Goal: Transaction & Acquisition: Download file/media

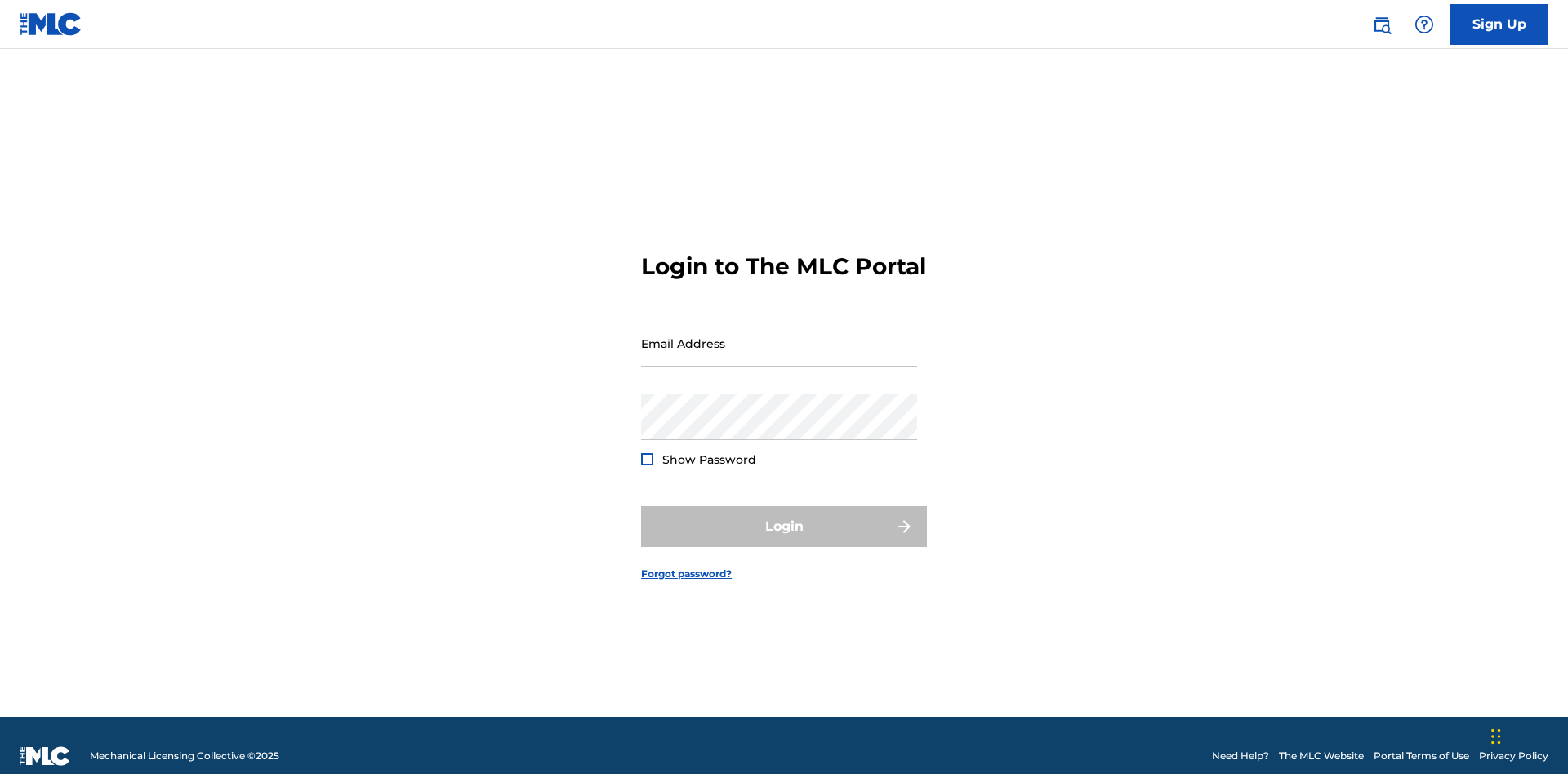
scroll to position [21, 0]
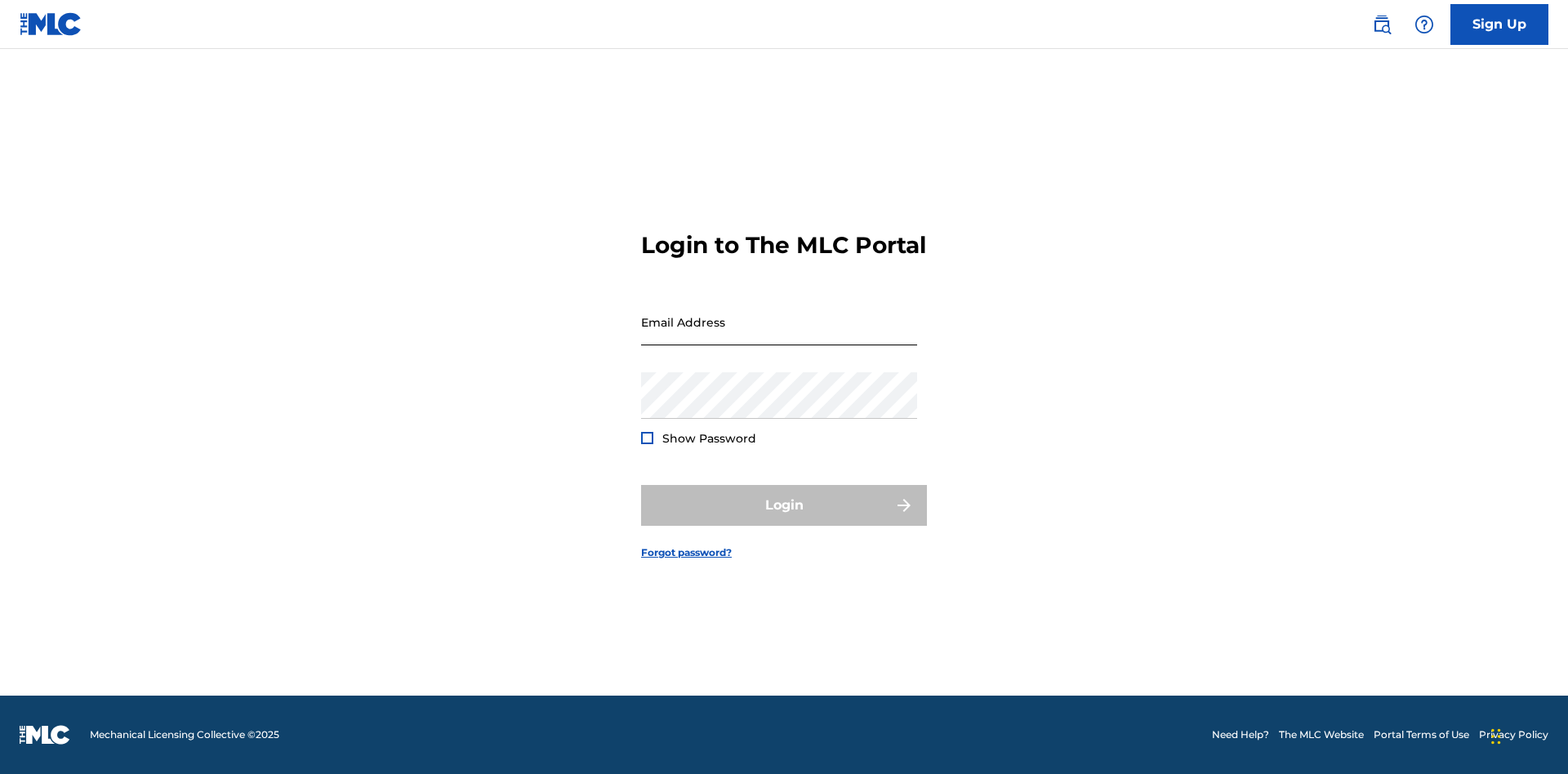
click at [779, 336] on input "Email Address" at bounding box center [779, 322] width 276 height 47
type input "[EMAIL_ADDRESS][DOMAIN_NAME]"
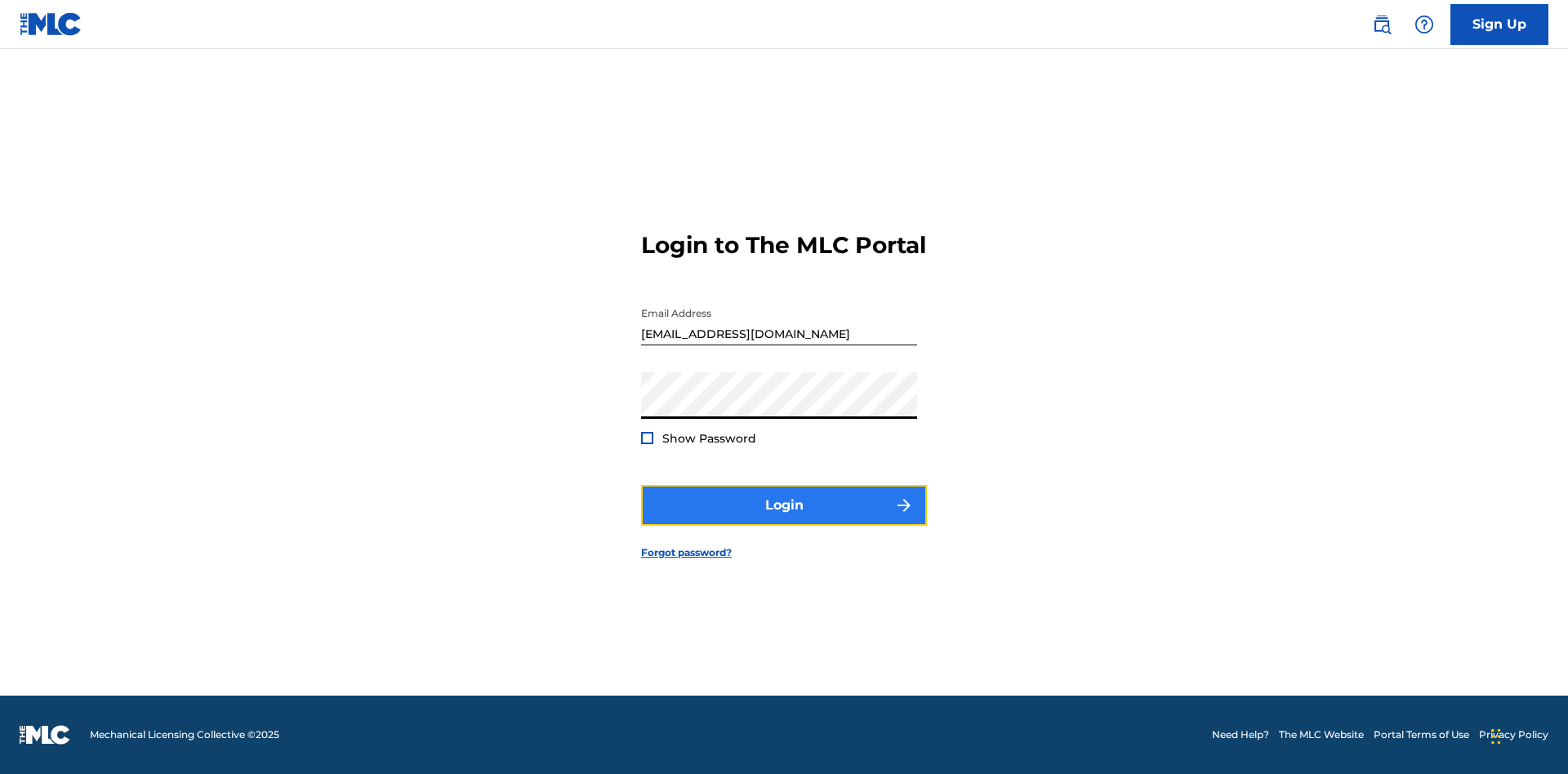
click at [784, 519] on button "Login" at bounding box center [784, 505] width 286 height 41
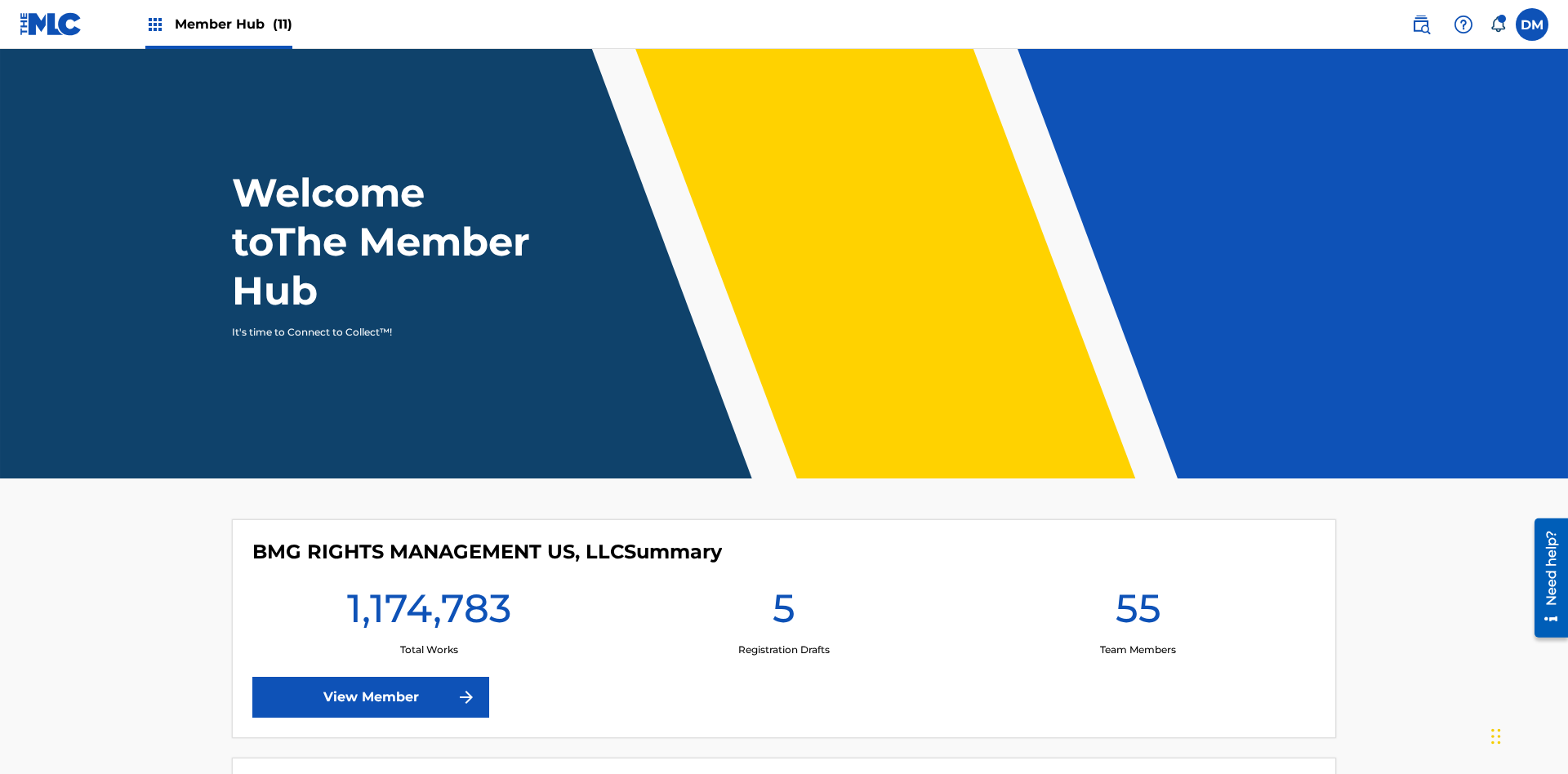
click at [233, 24] on span "Member Hub (11)" at bounding box center [233, 24] width 117 height 19
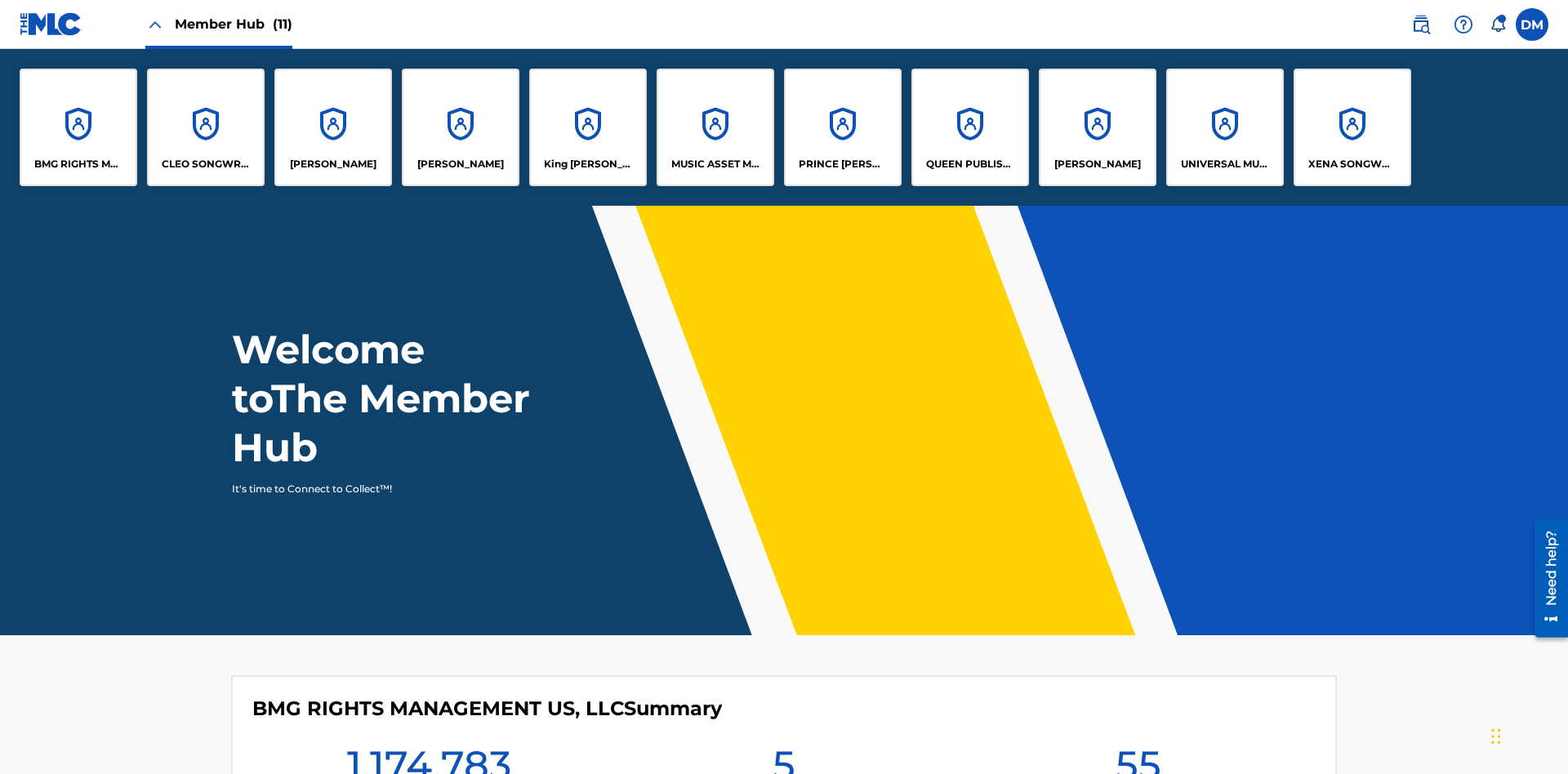
scroll to position [59, 0]
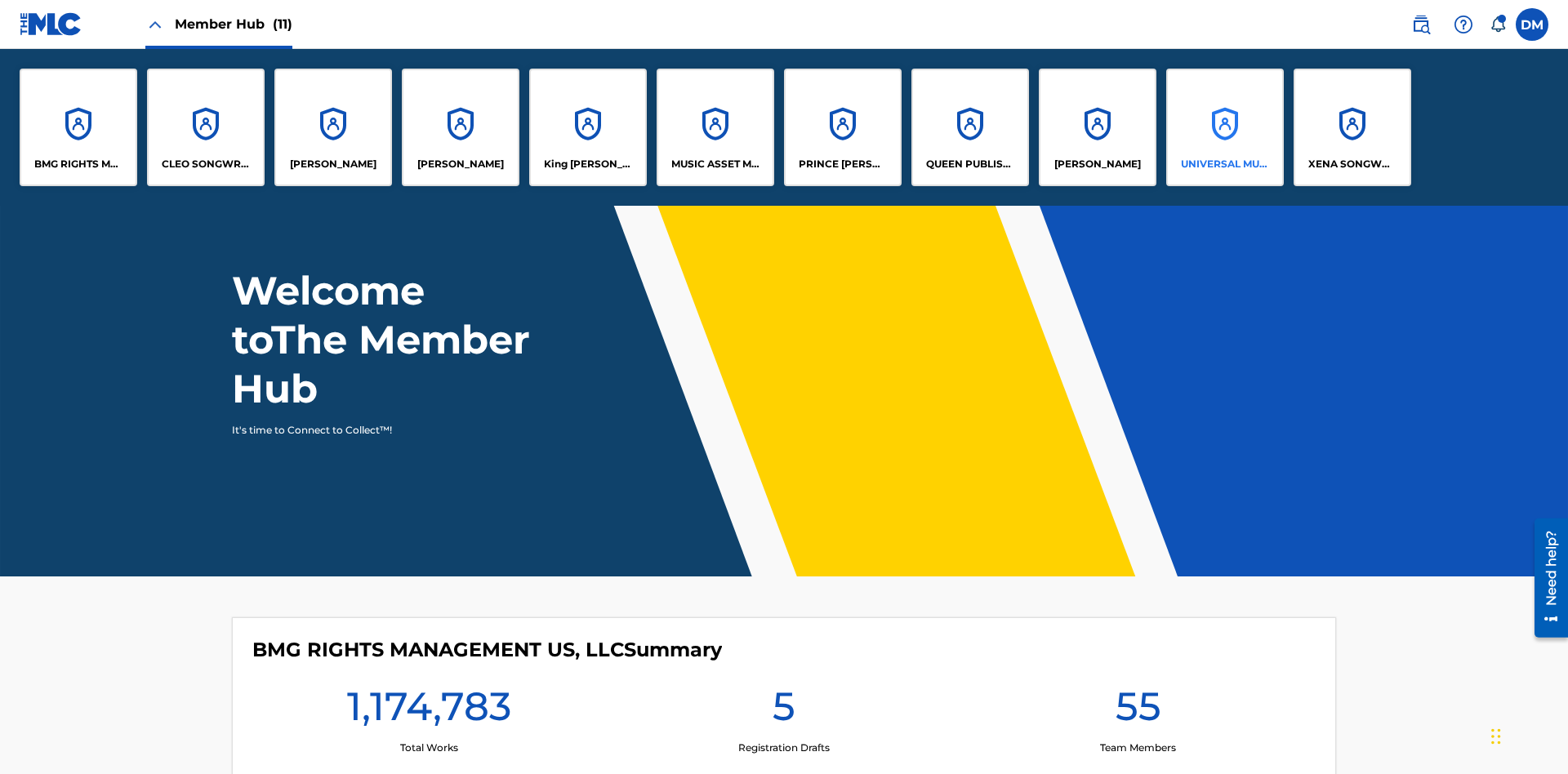
click at [1224, 164] on p "UNIVERSAL MUSIC PUB GROUP" at bounding box center [1225, 164] width 89 height 15
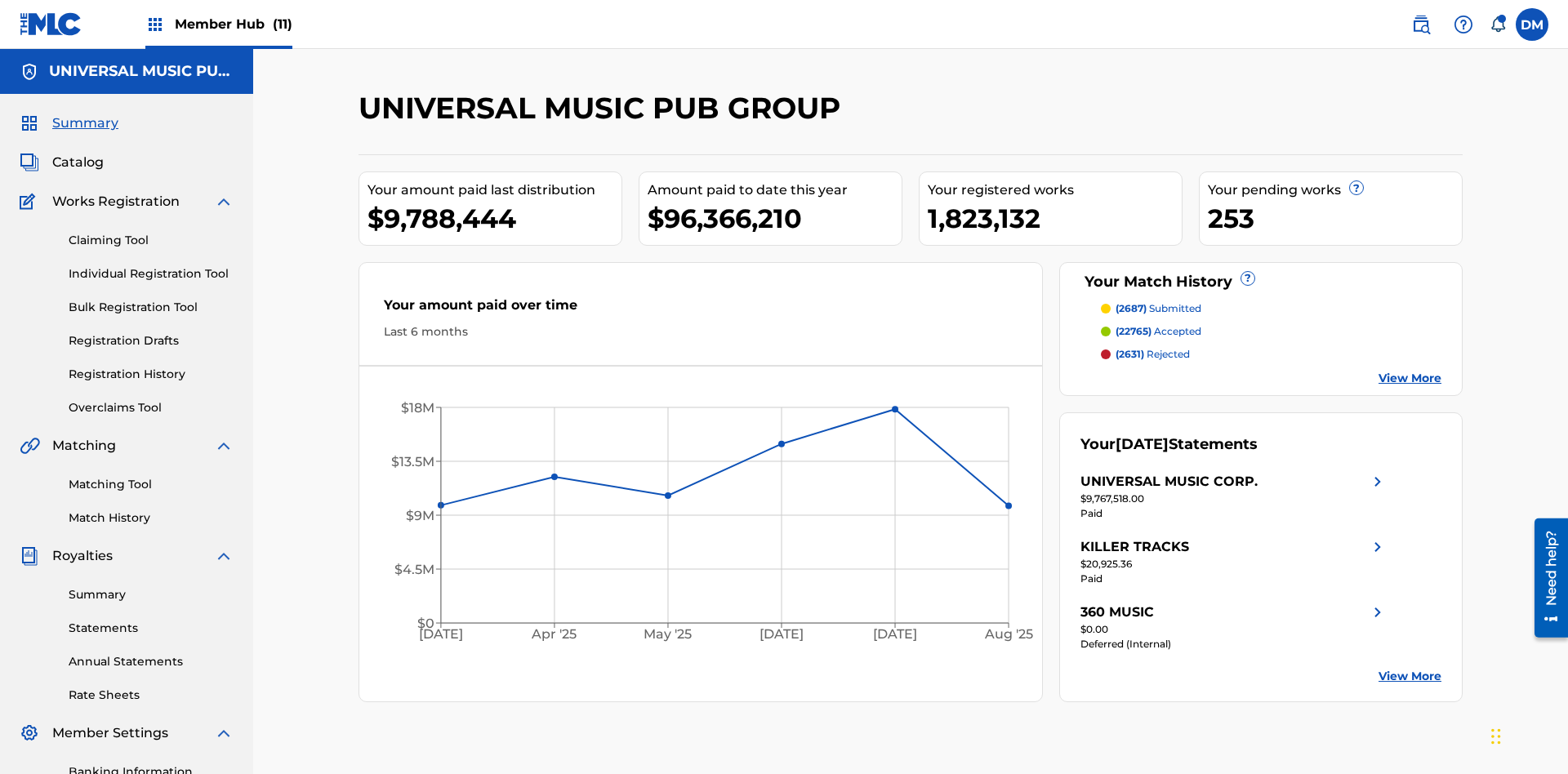
scroll to position [238, 0]
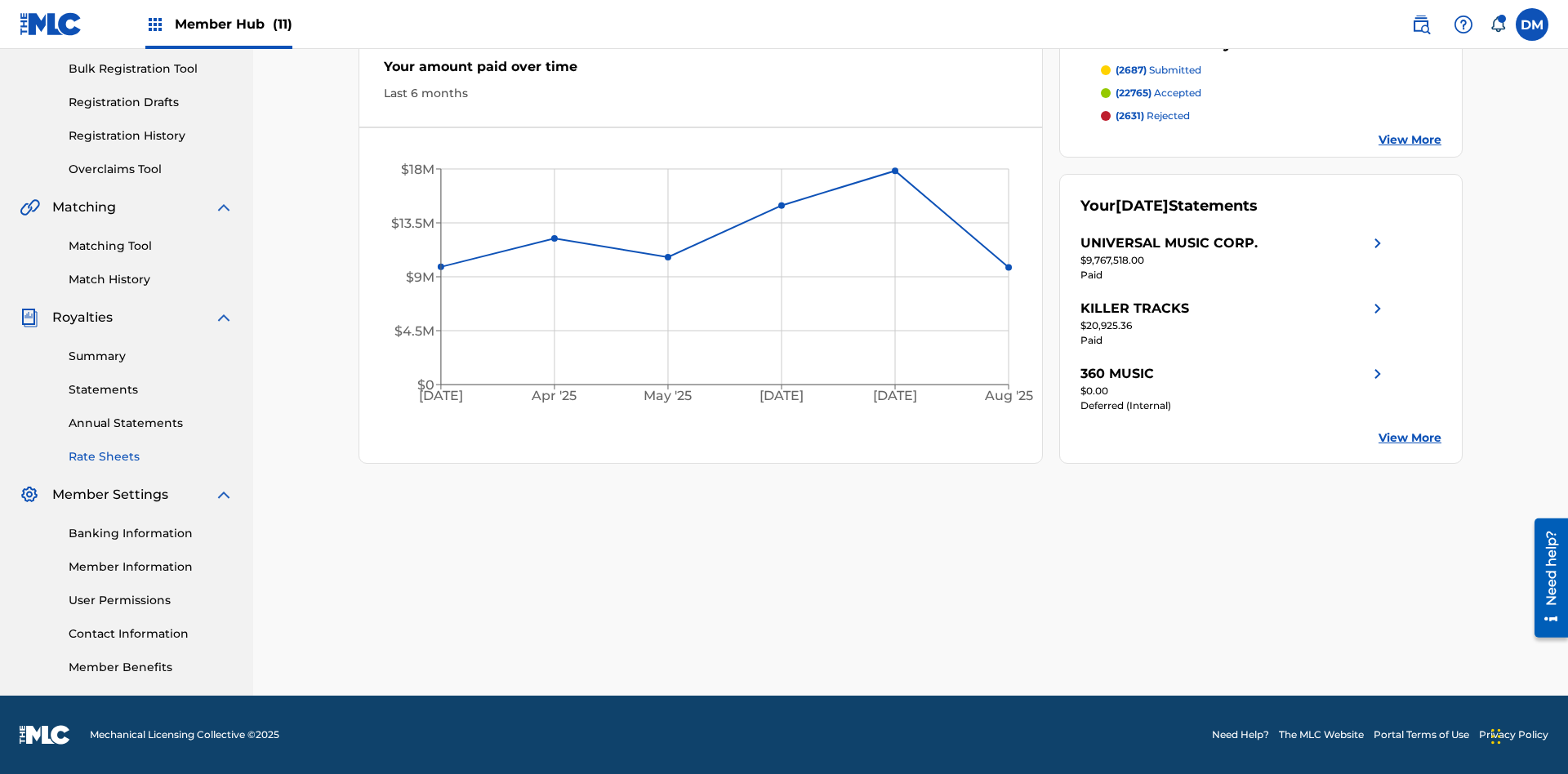
click at [151, 457] on link "Rate Sheets" at bounding box center [151, 456] width 165 height 17
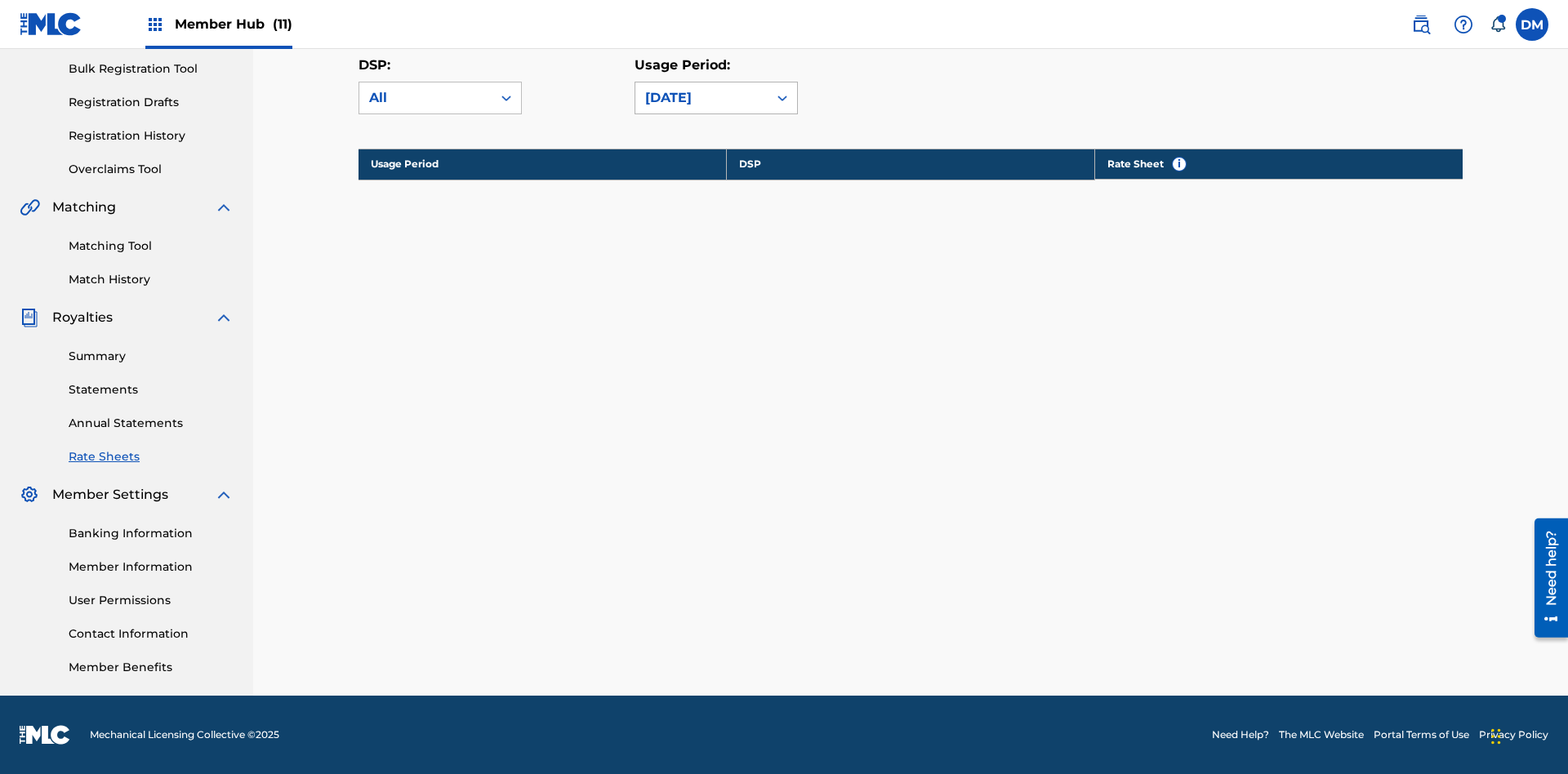
click at [716, 108] on div "[DATE]" at bounding box center [701, 98] width 113 height 19
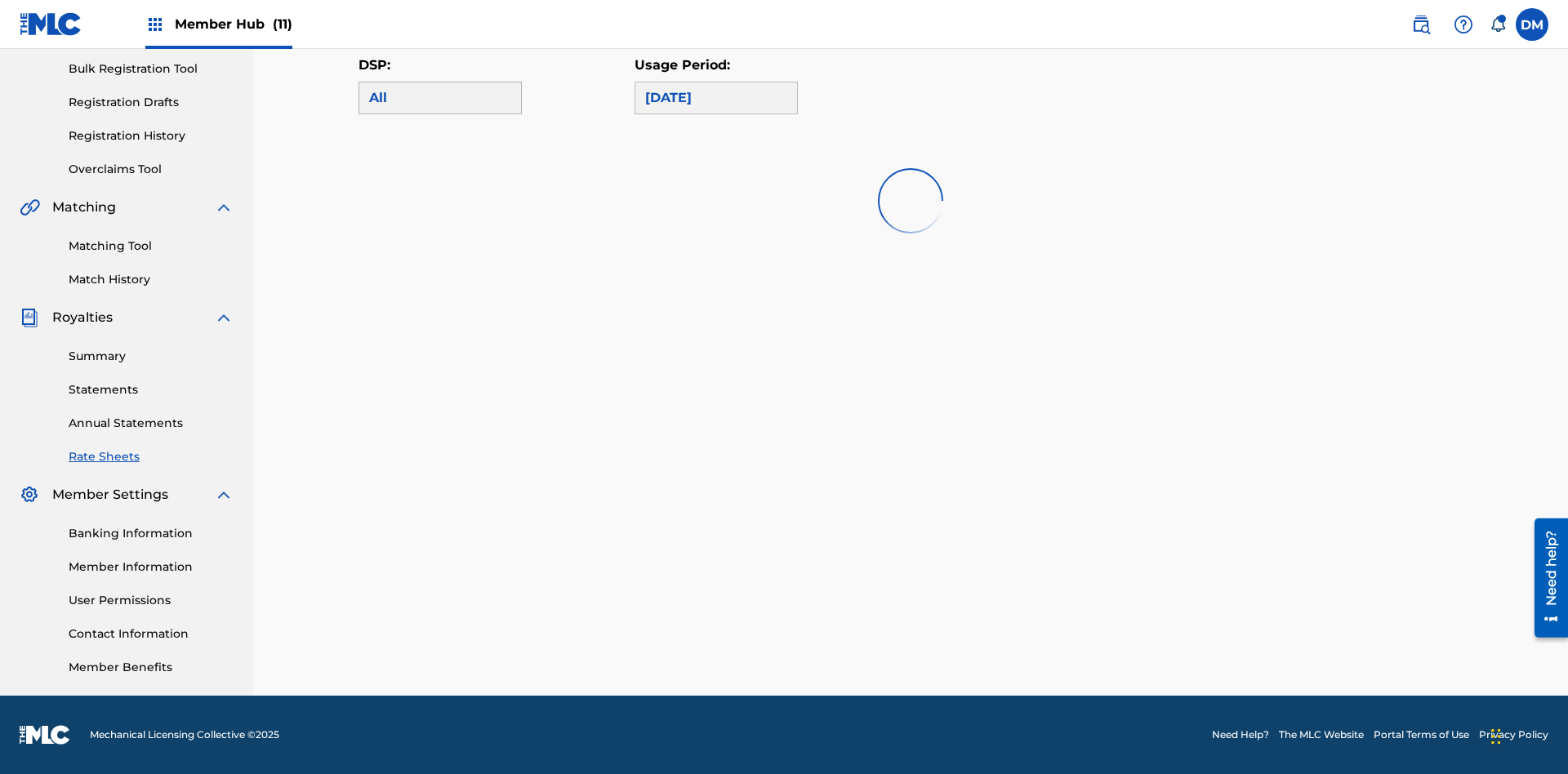
click at [440, 108] on div "All" at bounding box center [439, 98] width 142 height 19
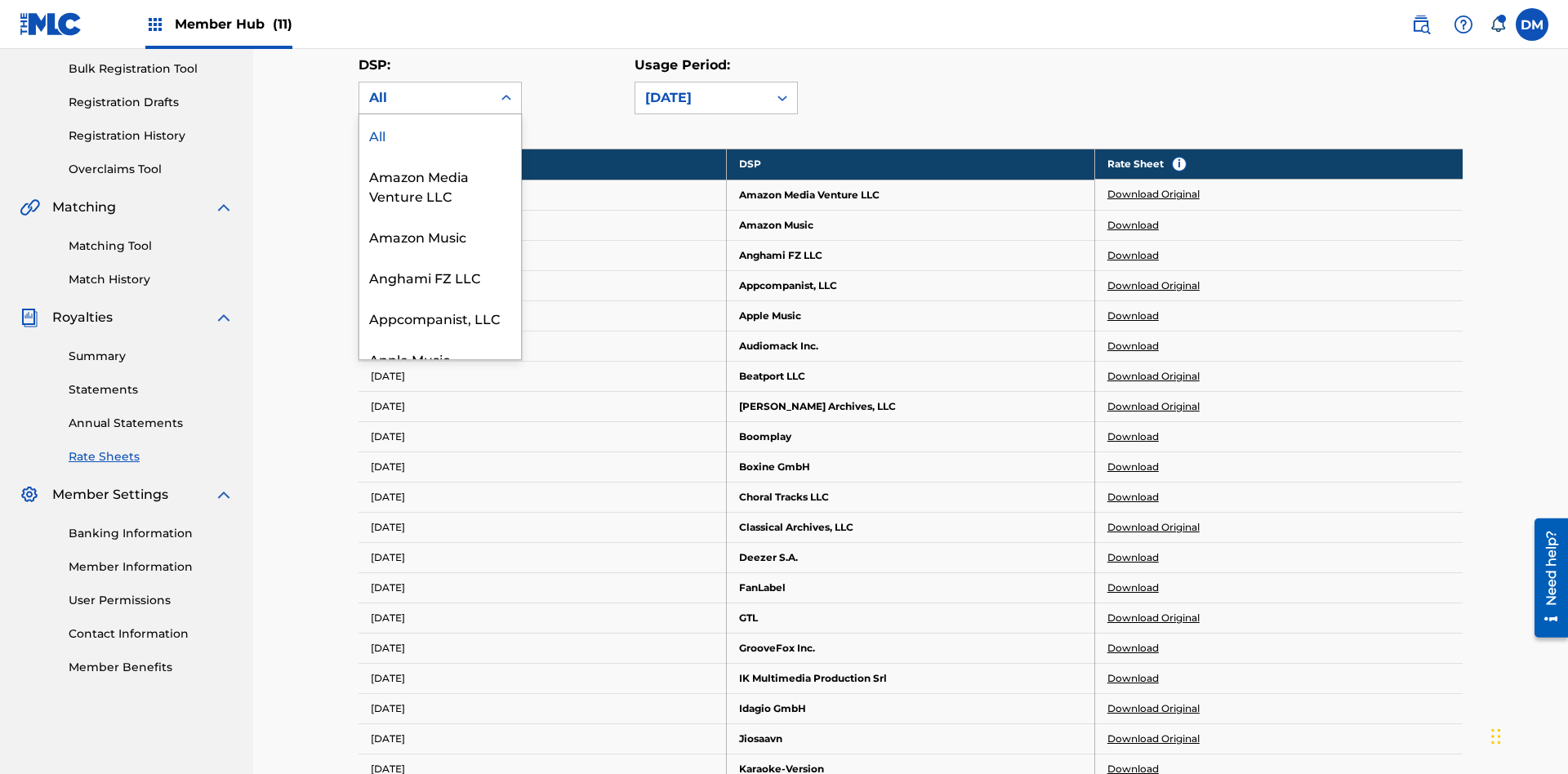
click at [440, 460] on div "Beatport LLC" at bounding box center [439, 440] width 161 height 41
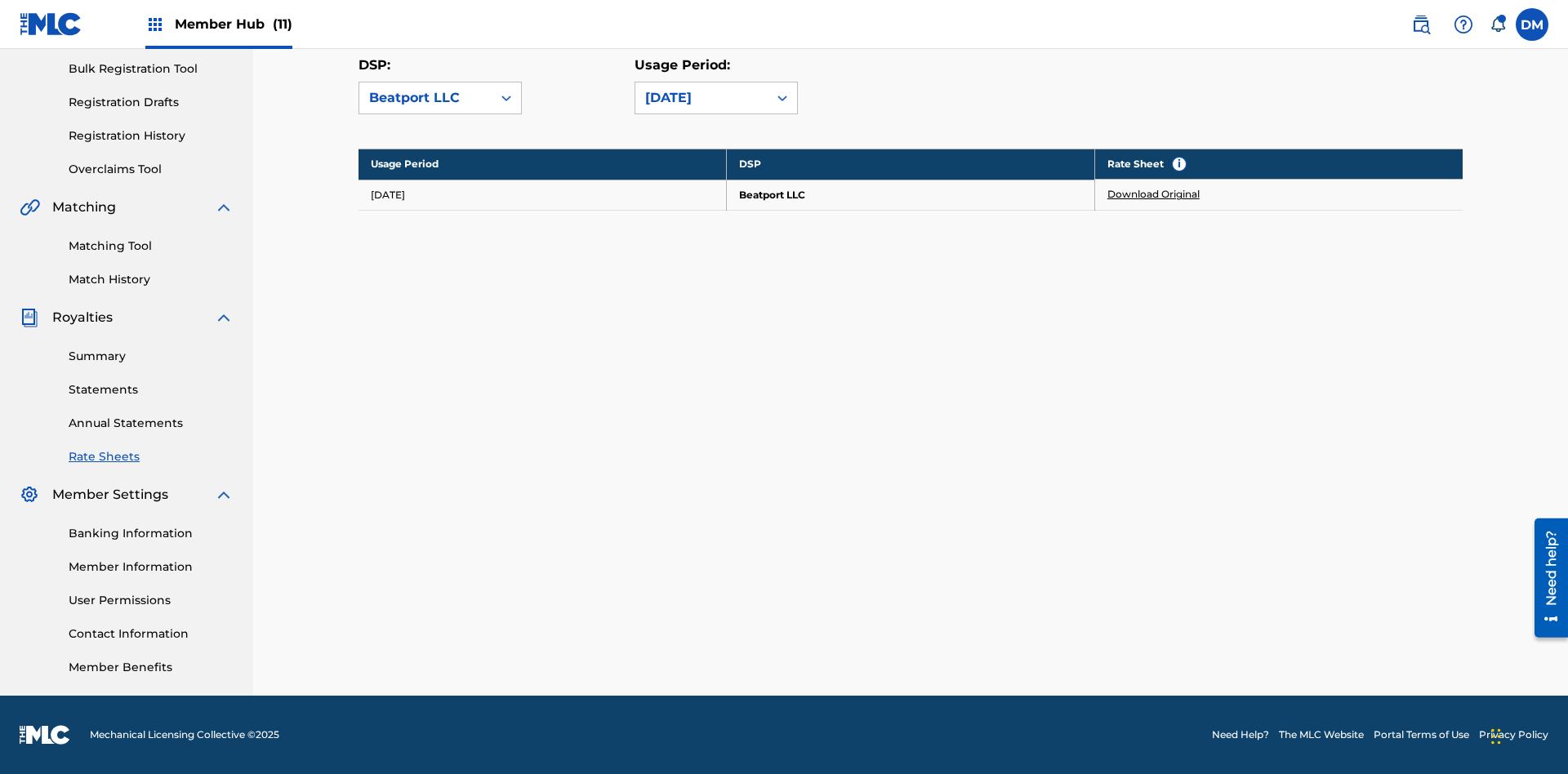
click at [1154, 194] on link "Download Original" at bounding box center [1153, 194] width 93 height 15
